Goal: Navigation & Orientation: Find specific page/section

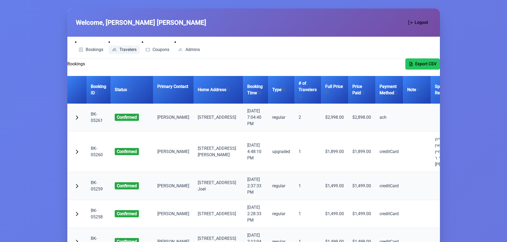
click at [127, 49] on span "Travelers" at bounding box center [127, 50] width 17 height 4
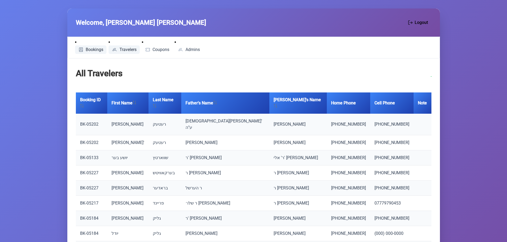
click at [89, 48] on span "Bookings" at bounding box center [95, 50] width 18 height 4
